Goal: Use online tool/utility: Use online tool/utility

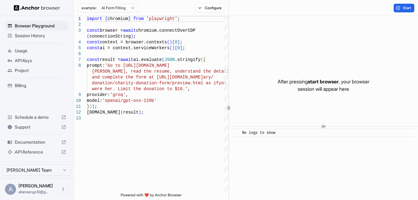
click at [126, 6] on html "Browser Playground Session History Usage API Keys Project Billing Schedule a de…" at bounding box center [209, 100] width 418 height 200
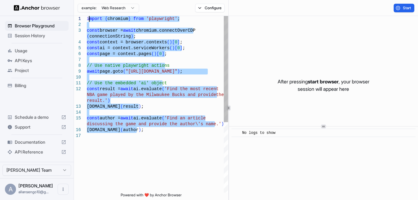
drag, startPoint x: 141, startPoint y: 131, endPoint x: 89, endPoint y: 17, distance: 125.2
click at [89, 17] on div "import { chromium } from 'playwright' ; const browser = await chromium.connectO…" at bounding box center [157, 163] width 141 height 294
click at [123, 54] on div "import { chromium } from 'playwright' ; const browser = await chromium.connectO…" at bounding box center [157, 163] width 141 height 294
type textarea "**********"
drag, startPoint x: 142, startPoint y: 134, endPoint x: 79, endPoint y: 13, distance: 136.6
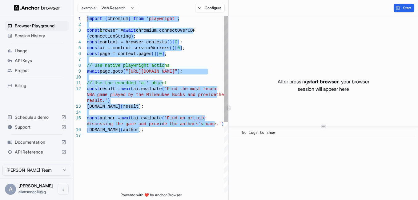
click at [87, 16] on div "import { chromium } from 'playwright' ; const browser = await chromium.connectO…" at bounding box center [157, 163] width 141 height 294
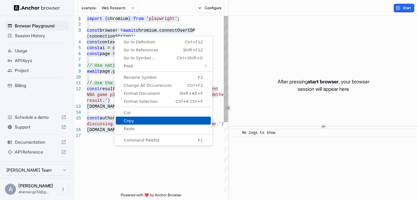
click at [132, 118] on link "Copy" at bounding box center [163, 121] width 95 height 8
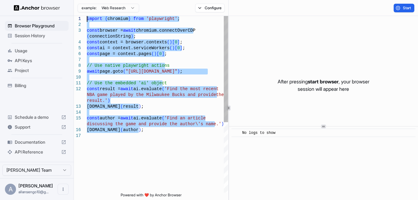
type textarea "**********"
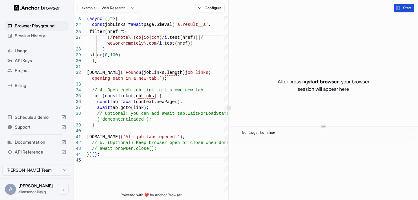
click at [405, 8] on span "Start" at bounding box center [407, 8] width 9 height 5
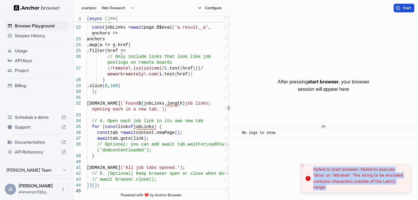
drag, startPoint x: 313, startPoint y: 172, endPoint x: 385, endPoint y: 185, distance: 72.5
click at [385, 185] on li "Failed to start browser: Failed to execute 'btoa' on 'Window': The string to be…" at bounding box center [356, 179] width 110 height 29
copy div "Failed to start browser: Failed to execute 'btoa' on 'Window': The string to be…"
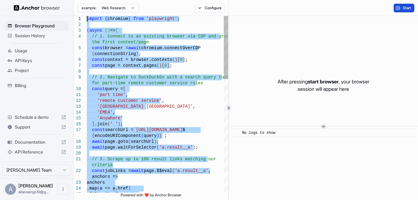
drag, startPoint x: 115, startPoint y: 142, endPoint x: 54, endPoint y: -10, distance: 163.9
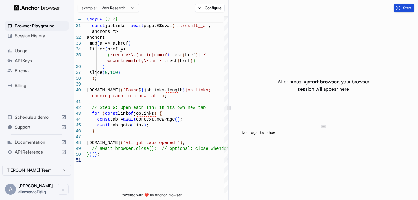
click at [395, 5] on button "Start" at bounding box center [404, 8] width 21 height 9
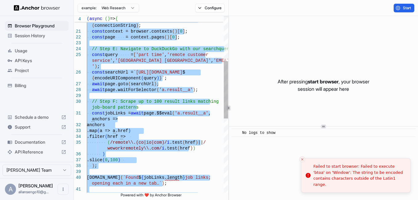
type textarea "**********"
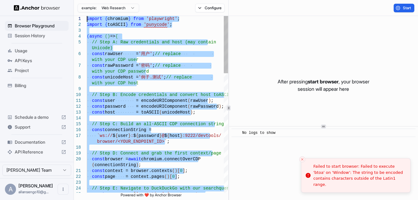
drag, startPoint x: 143, startPoint y: 162, endPoint x: 69, endPoint y: -23, distance: 198.8
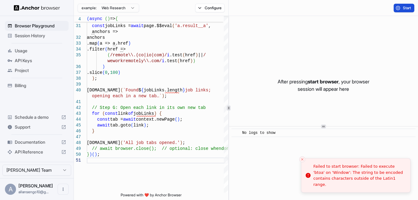
click at [401, 4] on button "Start" at bounding box center [404, 8] width 21 height 9
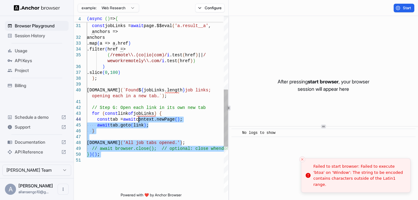
type textarea "**********"
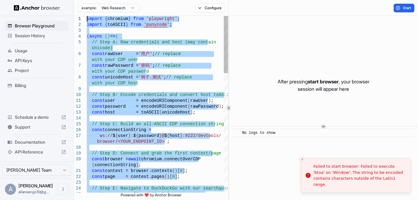
drag, startPoint x: 152, startPoint y: 157, endPoint x: 54, endPoint y: -23, distance: 204.9
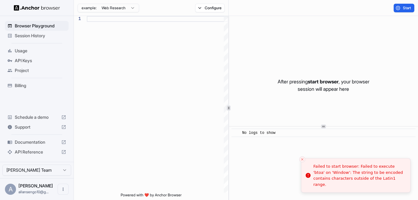
click at [38, 8] on img at bounding box center [37, 8] width 46 height 6
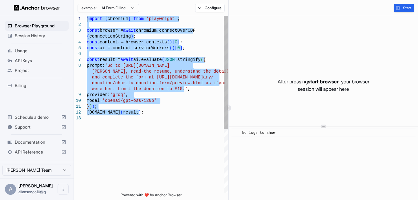
drag, startPoint x: 124, startPoint y: 105, endPoint x: 52, endPoint y: 3, distance: 124.0
click at [87, 16] on div "import { chromium } from 'playwright' ; const browser = await chromium.connectO…" at bounding box center [157, 154] width 141 height 276
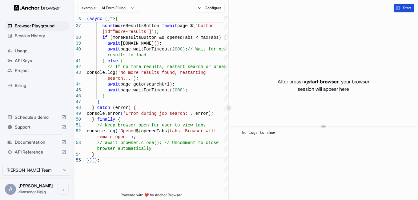
click at [395, 8] on button "Start" at bounding box center [404, 8] width 21 height 9
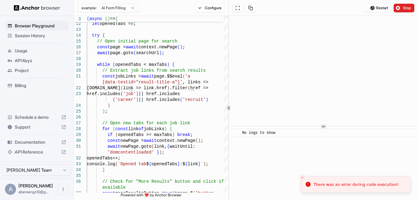
scroll to position [5, 0]
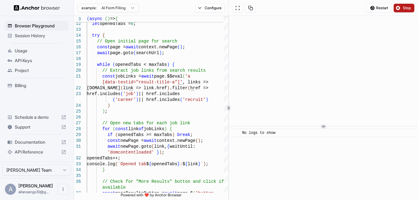
click at [405, 10] on button "Stop" at bounding box center [404, 8] width 21 height 9
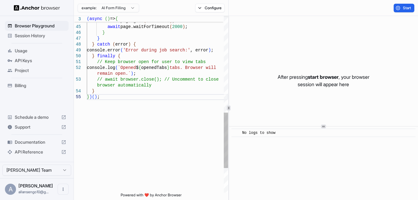
scroll to position [0, 0]
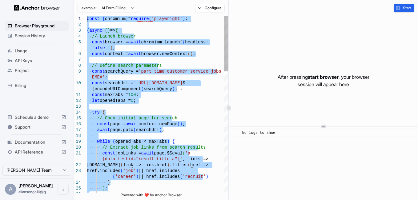
drag, startPoint x: 121, startPoint y: 112, endPoint x: 73, endPoint y: -21, distance: 141.6
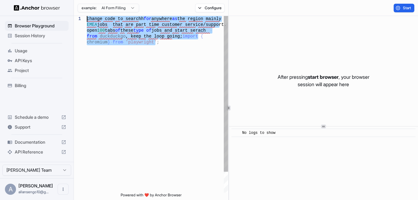
drag, startPoint x: 152, startPoint y: 66, endPoint x: 66, endPoint y: -5, distance: 111.2
click at [87, 16] on div "change code to searchh for anywhere as the region mainly EMEA jobs that are par…" at bounding box center [157, 116] width 141 height 200
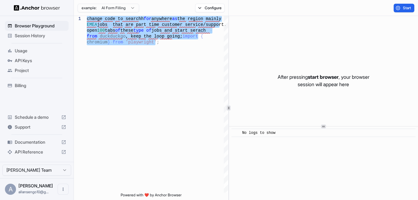
type textarea "**********"
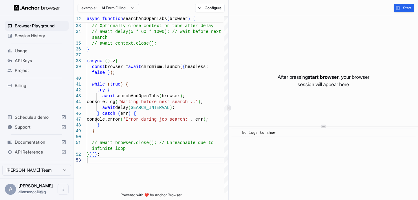
click at [397, 13] on div "Start" at bounding box center [323, 8] width 189 height 16
click at [398, 11] on button "Start" at bounding box center [404, 8] width 21 height 9
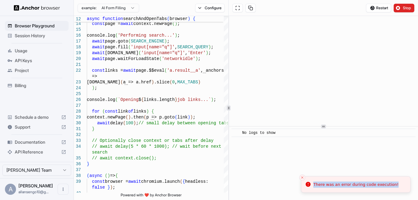
drag, startPoint x: 320, startPoint y: 185, endPoint x: 390, endPoint y: 187, distance: 70.9
click at [390, 187] on div "There was an error during code execution!" at bounding box center [356, 185] width 85 height 6
copy div "There was an error during code execution!"
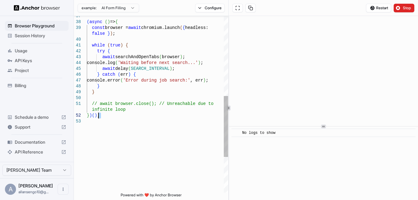
type textarea "**********"
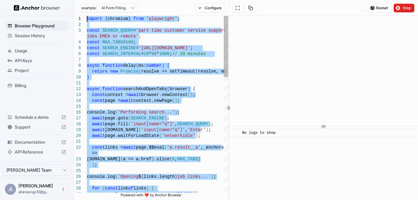
drag, startPoint x: 120, startPoint y: 124, endPoint x: 77, endPoint y: -23, distance: 153.2
click at [399, 11] on button "Stop" at bounding box center [404, 8] width 21 height 9
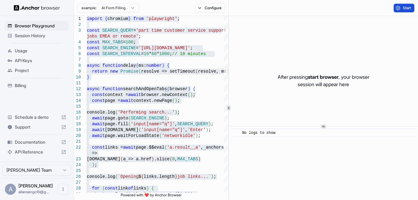
click at [403, 8] on span "Start" at bounding box center [407, 8] width 9 height 5
click at [404, 5] on button "Start" at bounding box center [404, 8] width 21 height 9
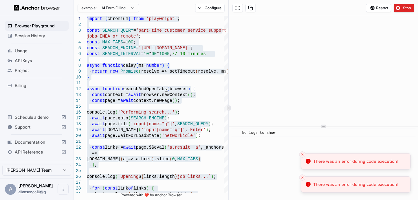
drag, startPoint x: 394, startPoint y: 165, endPoint x: 315, endPoint y: 159, distance: 80.0
click at [315, 159] on li "There was an error during code execution!" at bounding box center [356, 161] width 110 height 17
drag, startPoint x: 314, startPoint y: 162, endPoint x: 409, endPoint y: 161, distance: 94.9
click at [399, 161] on div "There was an error during code execution!" at bounding box center [356, 164] width 85 height 6
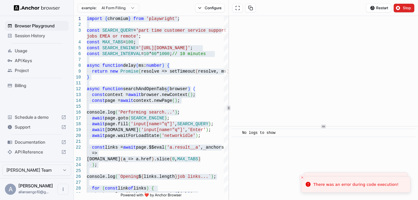
copy div "There was an error during code execution!"
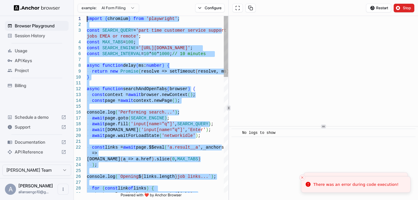
drag, startPoint x: 107, startPoint y: 162, endPoint x: 87, endPoint y: -23, distance: 185.9
type textarea "**********"
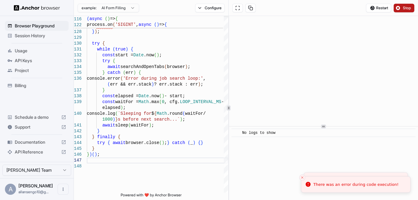
click at [400, 8] on button "Stop" at bounding box center [404, 8] width 21 height 9
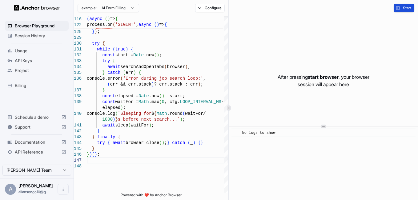
click at [402, 10] on button "Start" at bounding box center [404, 8] width 21 height 9
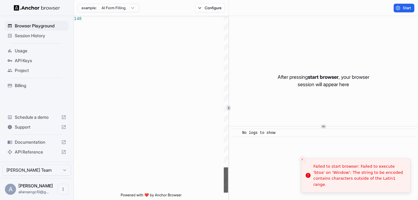
click at [224, 193] on div at bounding box center [226, 180] width 4 height 25
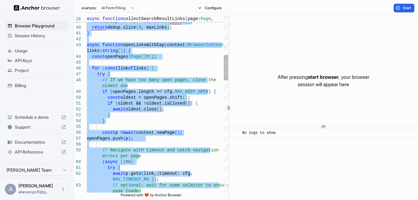
type textarea "**********"
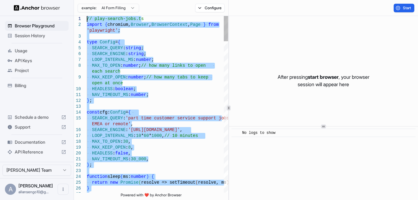
drag, startPoint x: 124, startPoint y: 72, endPoint x: 67, endPoint y: -23, distance: 110.5
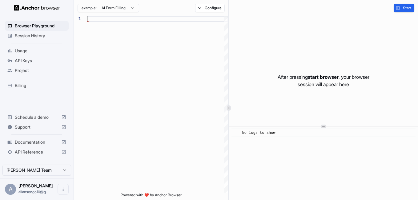
type textarea "**********"
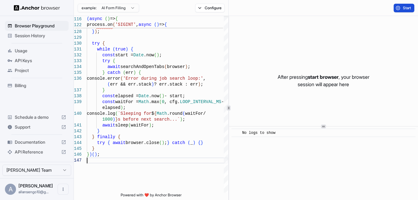
click at [394, 8] on button "Start" at bounding box center [404, 8] width 21 height 9
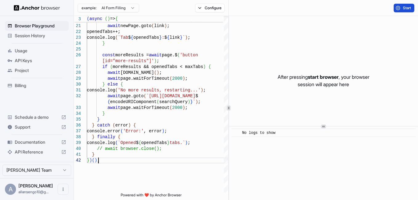
click at [408, 6] on span "Start" at bounding box center [407, 8] width 9 height 5
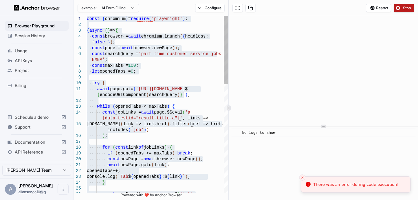
drag, startPoint x: 141, startPoint y: 168, endPoint x: 78, endPoint y: 19, distance: 160.9
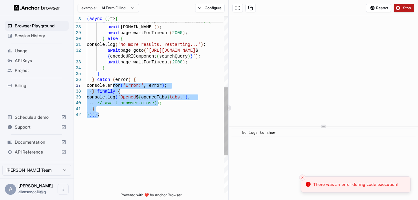
type textarea "**********"
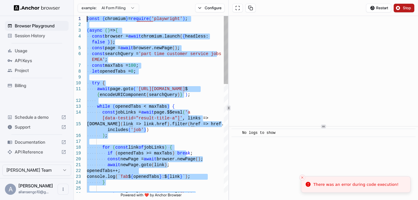
drag, startPoint x: 128, startPoint y: 111, endPoint x: 75, endPoint y: -23, distance: 143.7
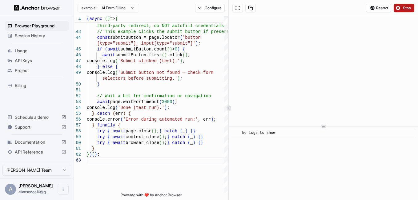
click at [405, 9] on span "Stop" at bounding box center [407, 8] width 9 height 5
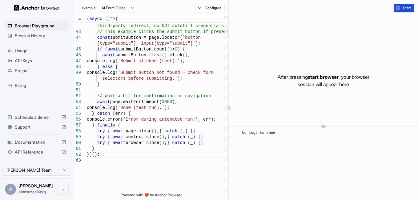
click at [407, 11] on button "Start" at bounding box center [404, 8] width 21 height 9
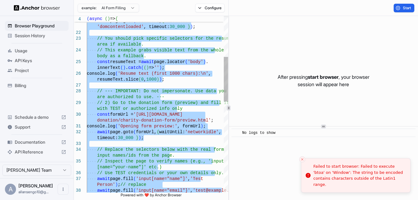
type textarea "**********"
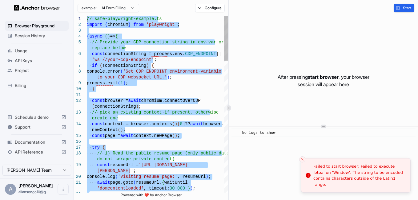
drag, startPoint x: 110, startPoint y: 159, endPoint x: 79, endPoint y: -23, distance: 184.7
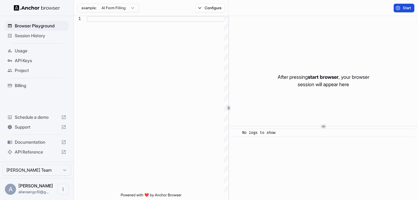
click at [396, 4] on button "Start" at bounding box center [404, 8] width 21 height 9
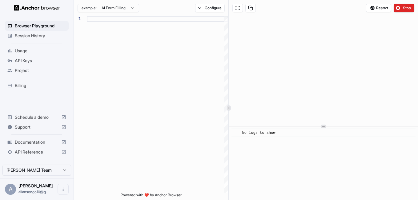
click at [134, 8] on html "Browser Playground Session History Usage API Keys Project Billing Schedule a de…" at bounding box center [209, 100] width 418 height 200
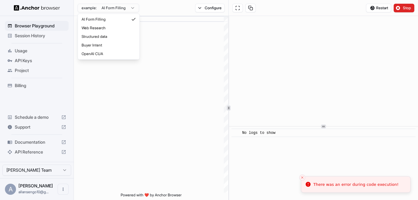
type textarea "**********"
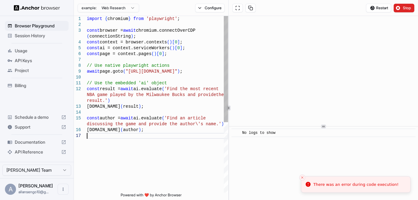
type textarea "**********"
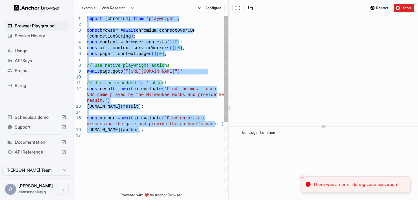
drag, startPoint x: 152, startPoint y: 135, endPoint x: 81, endPoint y: 12, distance: 141.5
click at [87, 16] on div "import { chromium } from 'playwright' ; const browser = await chromium.connectO…" at bounding box center [157, 163] width 141 height 294
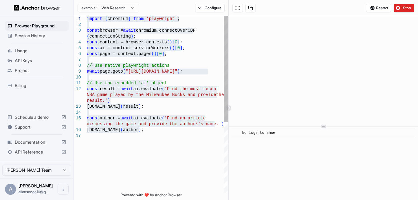
click at [159, 138] on div "import { chromium } from 'playwright' ; const browser = await chromium.connectO…" at bounding box center [157, 163] width 141 height 294
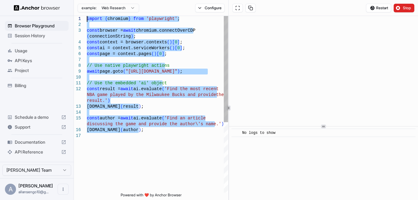
drag, startPoint x: 134, startPoint y: 92, endPoint x: 70, endPoint y: -10, distance: 119.9
click at [87, 16] on div "import { chromium } from 'playwright' ; const browser = await chromium.connectO…" at bounding box center [157, 163] width 141 height 294
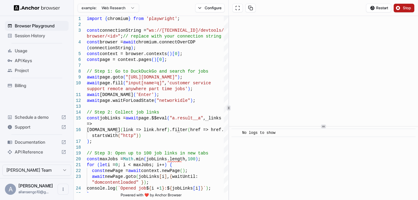
click at [396, 9] on button "Stop" at bounding box center [404, 8] width 21 height 9
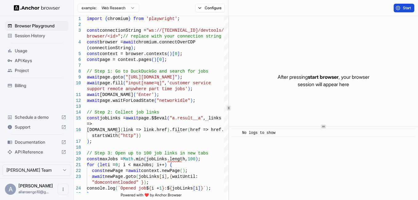
click at [405, 9] on span "Start" at bounding box center [407, 8] width 9 height 5
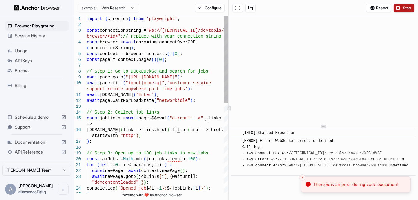
type textarea "**********"
click at [163, 72] on div "const context = browser.contexts ( ) [ 0 ] ; const page = context.pages ( ) [ 0…" at bounding box center [157, 195] width 141 height 358
click at [197, 63] on div "const context = browser.contexts ( ) [ 0 ] ; const page = context.pages ( ) [ 0…" at bounding box center [157, 195] width 141 height 358
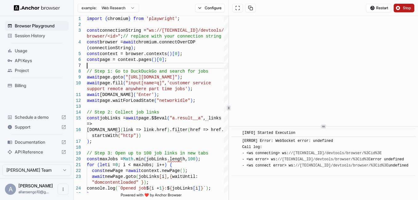
click at [403, 6] on span "Stop" at bounding box center [407, 8] width 9 height 5
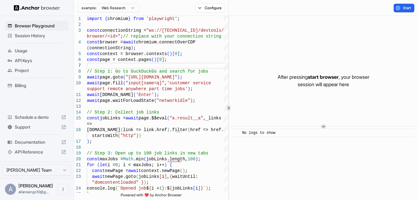
click at [403, 7] on span "Start" at bounding box center [407, 8] width 9 height 5
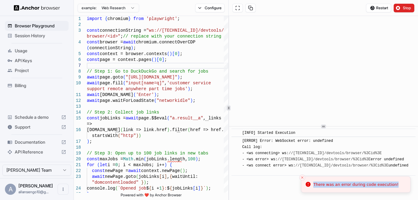
drag, startPoint x: 314, startPoint y: 185, endPoint x: 393, endPoint y: 184, distance: 78.9
click at [393, 184] on div "There was an error during code execution!" at bounding box center [356, 185] width 85 height 6
copy div "There was an error during code execution!"
drag, startPoint x: 255, startPoint y: 179, endPoint x: 239, endPoint y: 139, distance: 43.1
click at [239, 139] on div "​ [ERROR] Error: WebSocket error: undefined Call log: - <ws connecting> ws: //[…" at bounding box center [324, 156] width 184 height 39
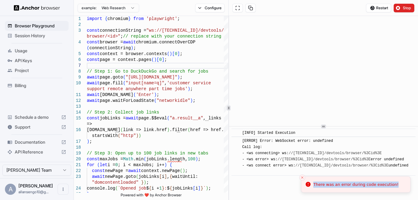
copy div "[ERROR] Error: WebSocket error: undefined Call log: - <ws connecting> ws: //[TE…"
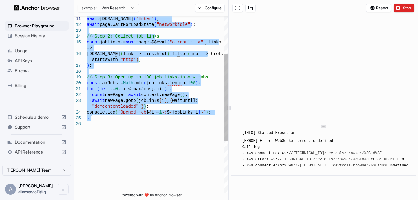
type textarea "**********"
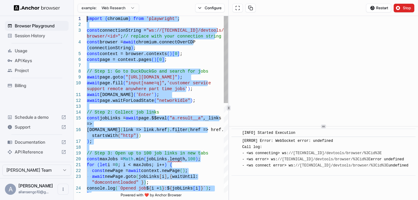
drag, startPoint x: 142, startPoint y: 94, endPoint x: 56, endPoint y: -23, distance: 145.4
click at [87, 16] on div "await [DOMAIN_NAME] ( 'Enter' ) ; await page.waitForLoadState ( "networkidle" )…" at bounding box center [157, 195] width 141 height 358
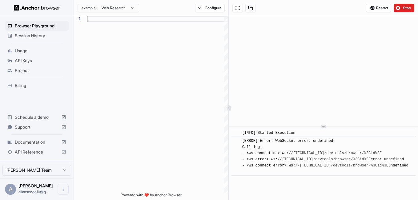
type textarea "**********"
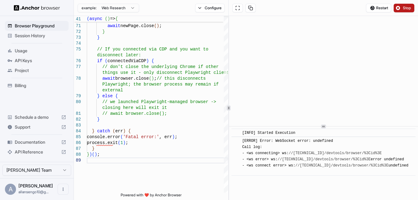
click at [402, 6] on button "Stop" at bounding box center [404, 8] width 21 height 9
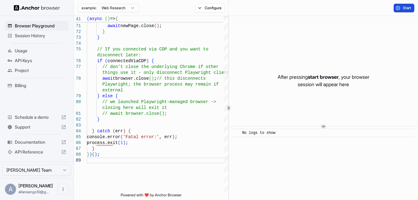
click at [402, 11] on button "Start" at bounding box center [404, 8] width 21 height 9
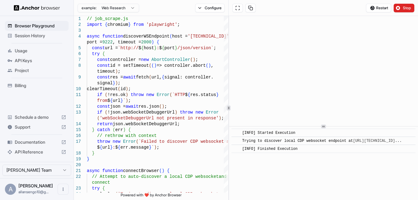
click at [50, 7] on img at bounding box center [37, 8] width 46 height 6
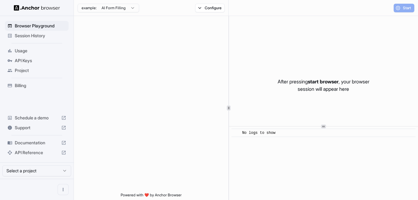
click at [111, 9] on html "Browser Playground Session History Usage API Keys Project Billing Schedule a de…" at bounding box center [209, 100] width 418 height 200
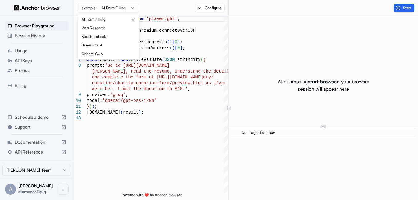
type textarea "**********"
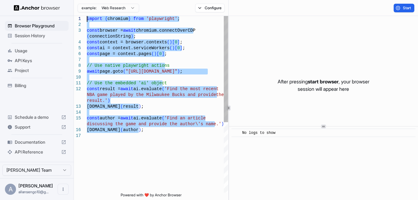
drag, startPoint x: 149, startPoint y: 135, endPoint x: 84, endPoint y: 4, distance: 146.6
click at [87, 16] on div "import { chromium } from 'playwright' ; const browser = await chromium.connectO…" at bounding box center [157, 163] width 141 height 294
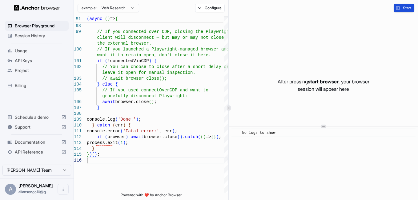
click at [396, 6] on button "Start" at bounding box center [404, 8] width 21 height 9
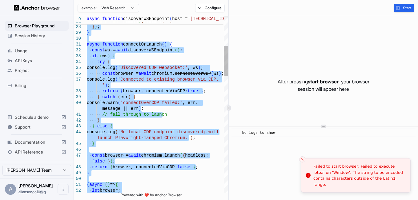
type textarea "**********"
drag, startPoint x: 105, startPoint y: 156, endPoint x: 94, endPoint y: -23, distance: 179.1
